Goal: Transaction & Acquisition: Purchase product/service

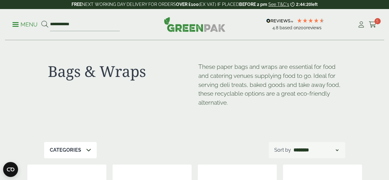
click at [87, 149] on icon at bounding box center [88, 149] width 5 height 5
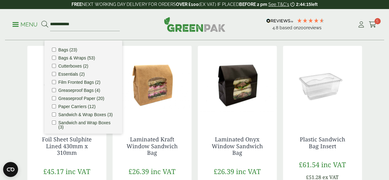
scroll to position [120, 0]
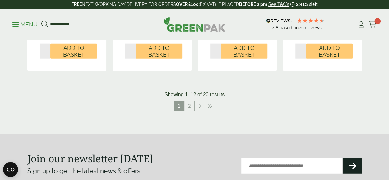
scroll to position [734, 0]
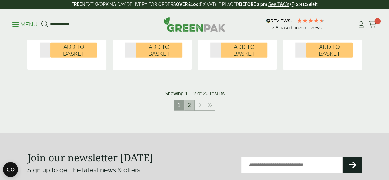
click at [189, 106] on link "2" at bounding box center [189, 105] width 10 height 10
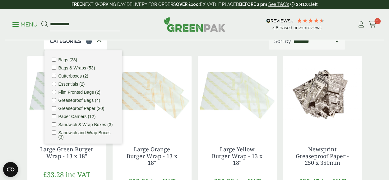
scroll to position [106, 0]
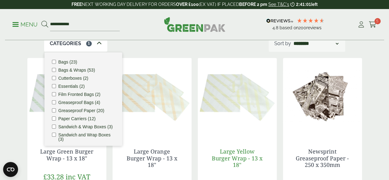
click at [255, 154] on link "Large Yellow Burger Wrap - 13 x 18"" at bounding box center [237, 157] width 51 height 21
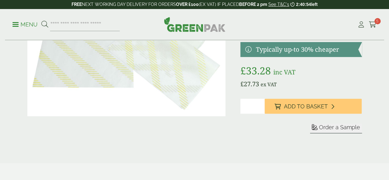
click at [333, 132] on button "Order a Sample" at bounding box center [336, 128] width 52 height 10
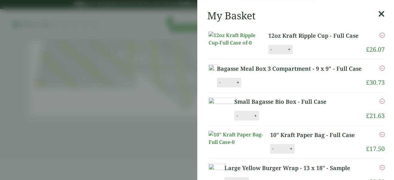
click at [328, 128] on aside "Large Yellow Burger Wrap - 13 x 18" - Sample (GPPP401119-sample-1-2-1-1) - Adde…" at bounding box center [197, 90] width 394 height 180
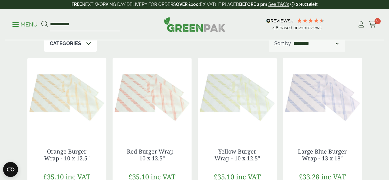
click at [233, 109] on img at bounding box center [237, 97] width 79 height 78
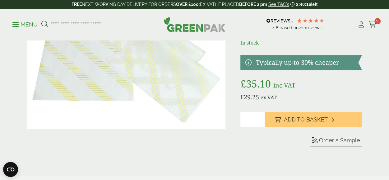
scroll to position [64, 0]
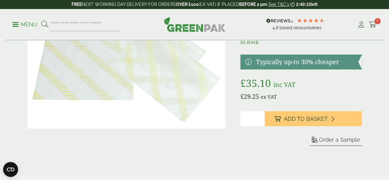
click at [335, 140] on span "Order a Sample" at bounding box center [339, 139] width 41 height 7
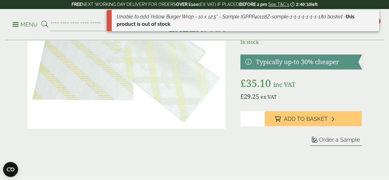
click at [278, 148] on form "Sleeve Sample" at bounding box center [301, 148] width 122 height 25
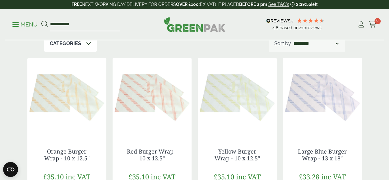
click at [55, 131] on img at bounding box center [66, 97] width 79 height 78
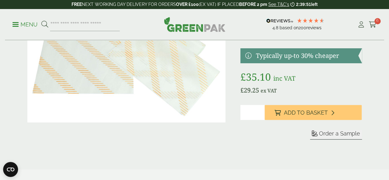
scroll to position [73, 0]
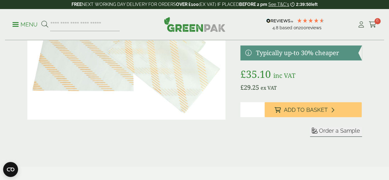
click at [342, 132] on span "Order a Sample" at bounding box center [339, 130] width 41 height 7
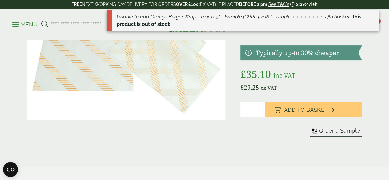
click at [280, 151] on form "Sleeve Sample" at bounding box center [301, 139] width 122 height 25
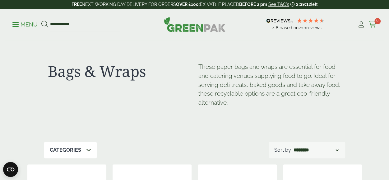
click at [377, 24] on span "6" at bounding box center [378, 21] width 6 height 6
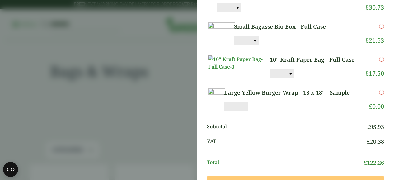
scroll to position [79, 0]
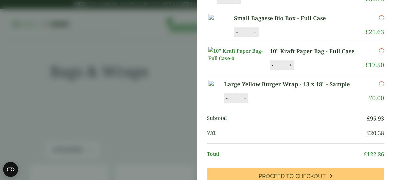
click at [248, 101] on button "+" at bounding box center [245, 97] width 6 height 5
click at [281, 103] on button "Update" at bounding box center [264, 98] width 31 height 9
type input "*"
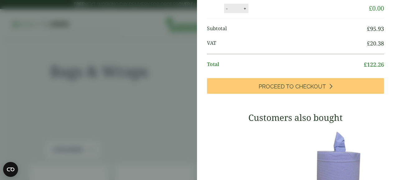
scroll to position [0, 0]
type input "*"
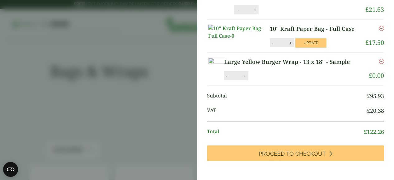
scroll to position [90, 0]
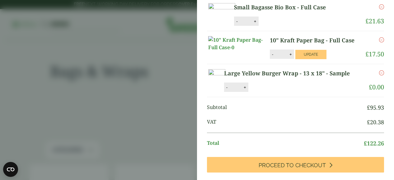
click at [285, 44] on link "10" Kraft Paper Bag - Full Case" at bounding box center [315, 40] width 90 height 8
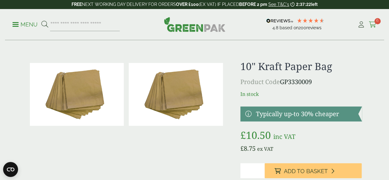
click at [376, 21] on span "6" at bounding box center [378, 21] width 6 height 6
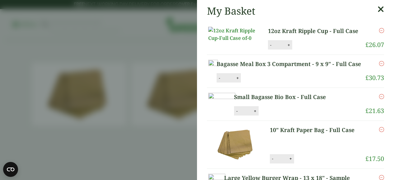
click at [377, 9] on icon at bounding box center [380, 9] width 7 height 9
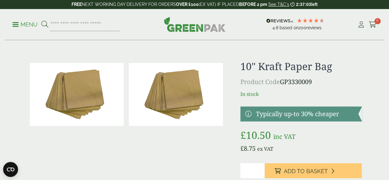
click at [15, 26] on link "Menu" at bounding box center [24, 24] width 25 height 6
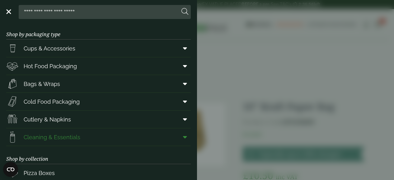
click at [37, 134] on span "Cleaning & Essentials" at bounding box center [52, 137] width 57 height 8
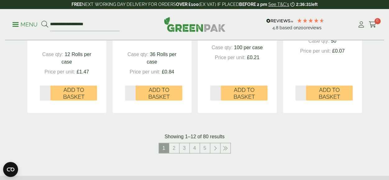
scroll to position [709, 0]
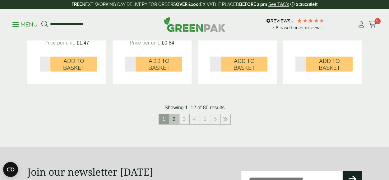
click at [174, 117] on link "2" at bounding box center [174, 119] width 10 height 10
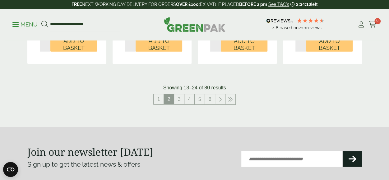
scroll to position [742, 0]
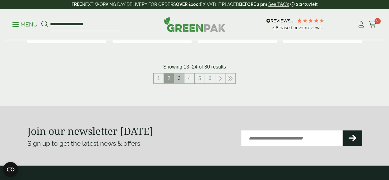
click at [180, 76] on link "3" at bounding box center [179, 78] width 10 height 10
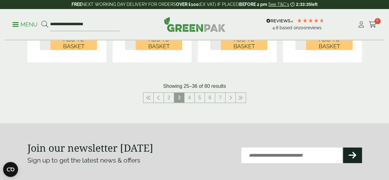
scroll to position [747, 0]
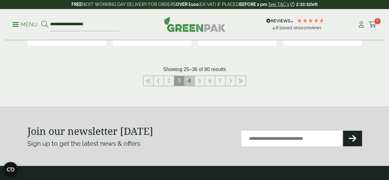
click at [190, 80] on link "4" at bounding box center [189, 81] width 10 height 10
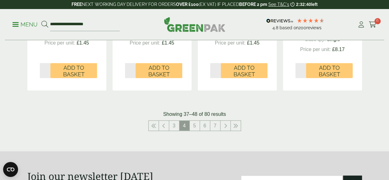
scroll to position [704, 0]
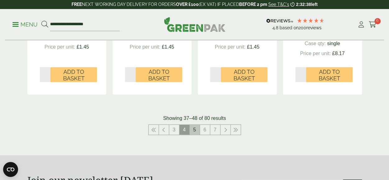
click at [195, 128] on link "5" at bounding box center [195, 130] width 10 height 10
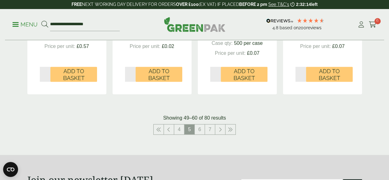
scroll to position [720, 0]
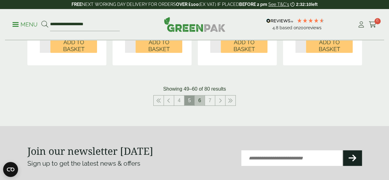
click at [199, 100] on link "6" at bounding box center [200, 100] width 10 height 10
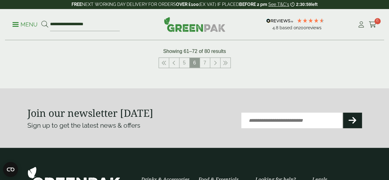
scroll to position [790, 0]
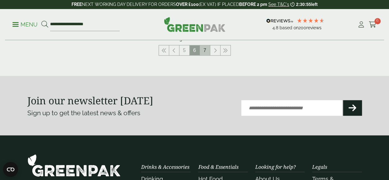
click at [204, 49] on link "7" at bounding box center [205, 50] width 10 height 10
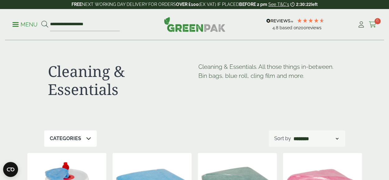
click at [375, 22] on span "6" at bounding box center [378, 21] width 6 height 6
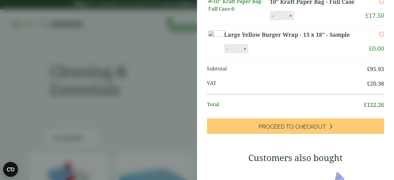
scroll to position [149, 0]
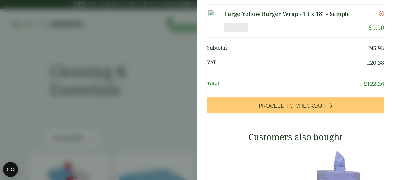
type input "*"
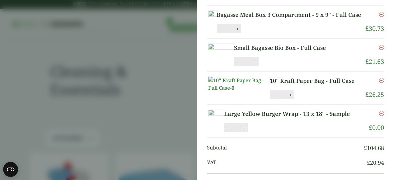
scroll to position [0, 0]
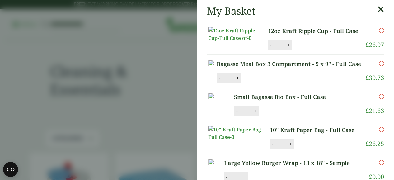
click at [377, 8] on icon at bounding box center [380, 9] width 7 height 9
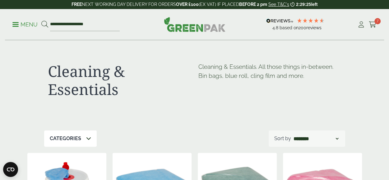
click at [18, 24] on span at bounding box center [15, 24] width 6 height 1
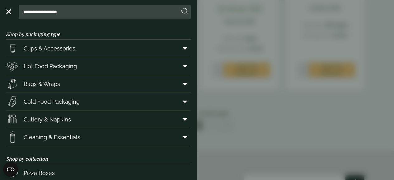
scroll to position [968, 0]
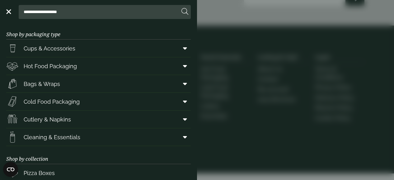
scroll to position [720, 0]
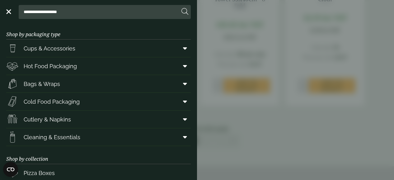
click at [8, 10] on link "Menu" at bounding box center [8, 11] width 6 height 6
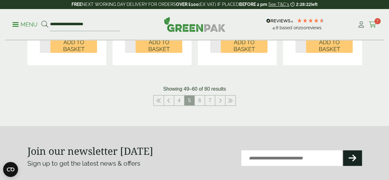
click at [374, 21] on icon at bounding box center [373, 24] width 8 height 6
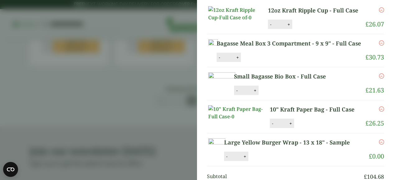
scroll to position [0, 0]
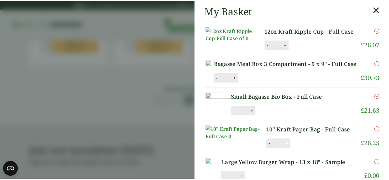
scroll to position [704, 0]
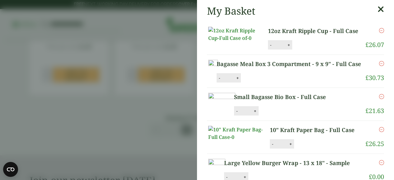
click at [377, 9] on icon at bounding box center [380, 9] width 7 height 9
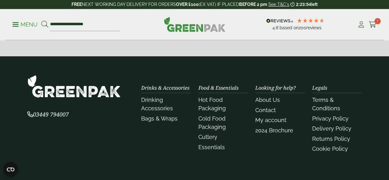
scroll to position [922, 0]
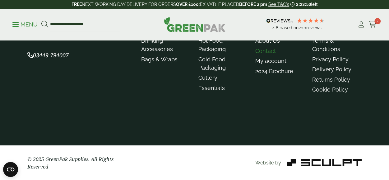
click at [264, 51] on link "Contact" at bounding box center [265, 51] width 21 height 7
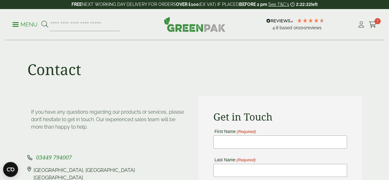
click at [15, 23] on p "Menu" at bounding box center [24, 24] width 25 height 7
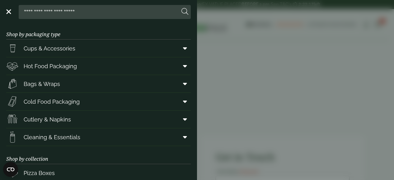
click at [77, 12] on input "search" at bounding box center [100, 11] width 158 height 13
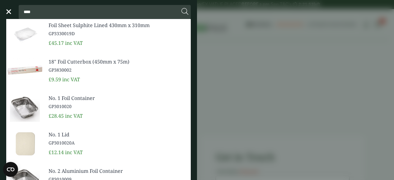
type input "****"
click at [185, 11] on icon at bounding box center [184, 11] width 7 height 7
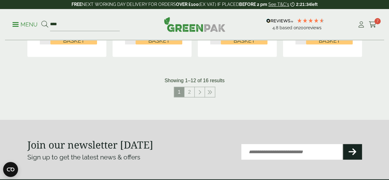
scroll to position [734, 0]
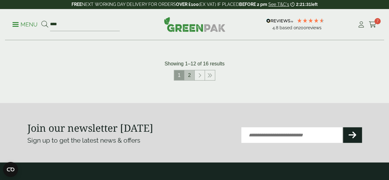
click at [190, 74] on link "2" at bounding box center [189, 75] width 10 height 10
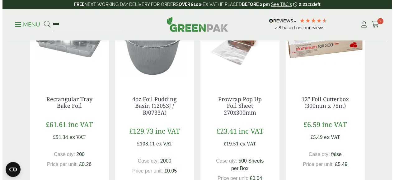
scroll to position [158, 0]
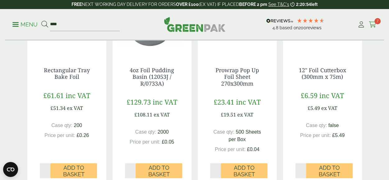
click at [374, 23] on icon at bounding box center [373, 24] width 8 height 6
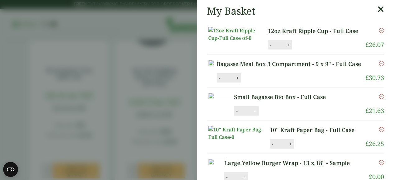
scroll to position [157, 0]
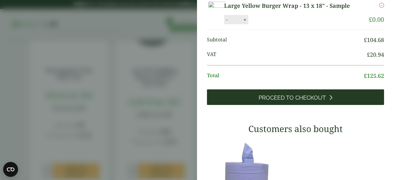
click at [304, 101] on span "Proceed to Checkout" at bounding box center [291, 97] width 67 height 7
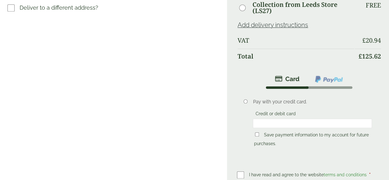
scroll to position [303, 0]
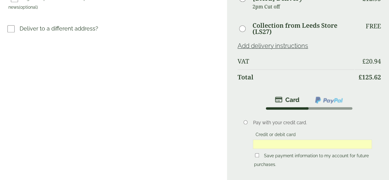
scroll to position [290, 0]
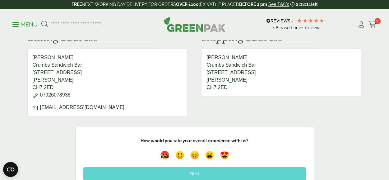
scroll to position [381, 0]
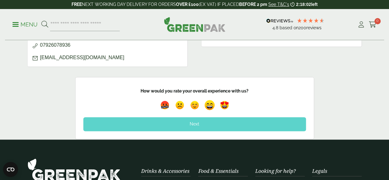
click at [210, 105] on img at bounding box center [209, 105] width 14 height 14
click at [208, 103] on img at bounding box center [210, 105] width 18 height 18
click at [198, 122] on div "Next" at bounding box center [194, 124] width 223 height 14
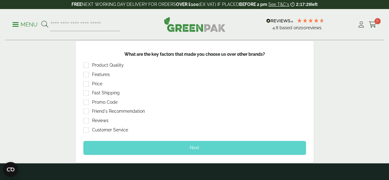
scroll to position [427, 0]
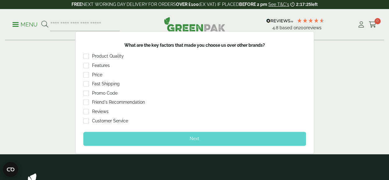
click at [198, 137] on div "Next" at bounding box center [194, 139] width 223 height 14
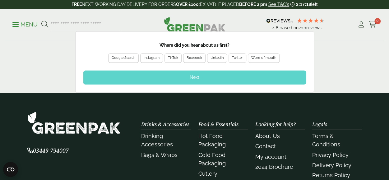
click at [125, 55] on div "Google Search" at bounding box center [124, 58] width 24 height 6
click at [194, 73] on div "Next" at bounding box center [194, 77] width 223 height 14
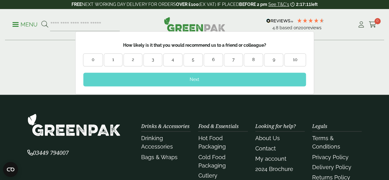
click at [295, 58] on div "10" at bounding box center [295, 60] width 21 height 6
click at [279, 79] on div "Next" at bounding box center [194, 79] width 223 height 14
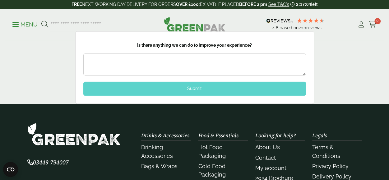
click at [227, 88] on div "Submit" at bounding box center [194, 88] width 223 height 14
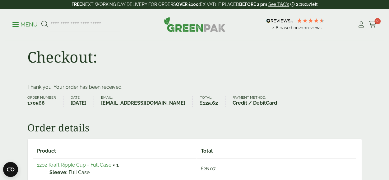
scroll to position [0, 0]
